Goal: Task Accomplishment & Management: Complete application form

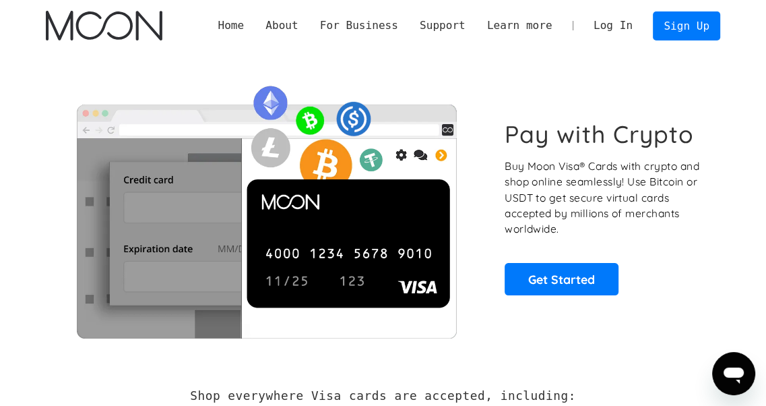
click at [626, 26] on link "Log In" at bounding box center [613, 25] width 61 height 28
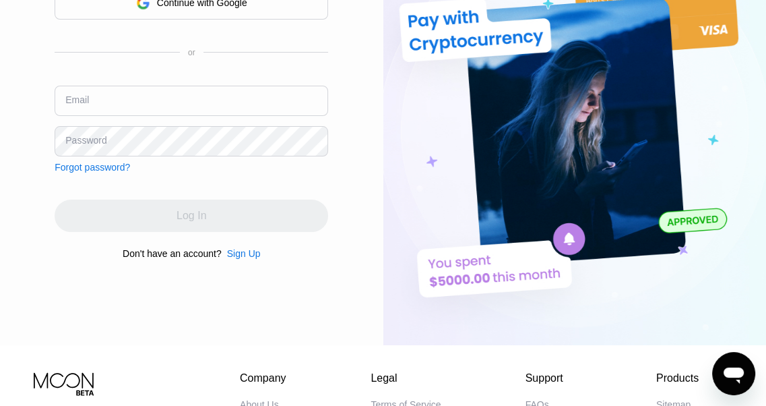
scroll to position [107, 0]
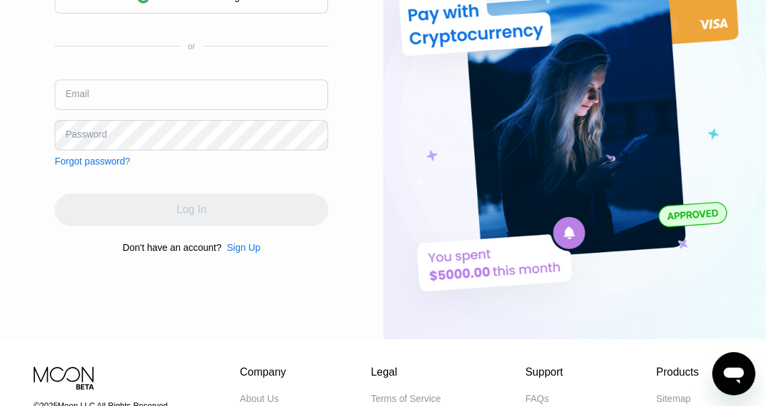
click at [244, 253] on div "Sign Up" at bounding box center [244, 247] width 34 height 11
